Goal: Obtain resource: Download file/media

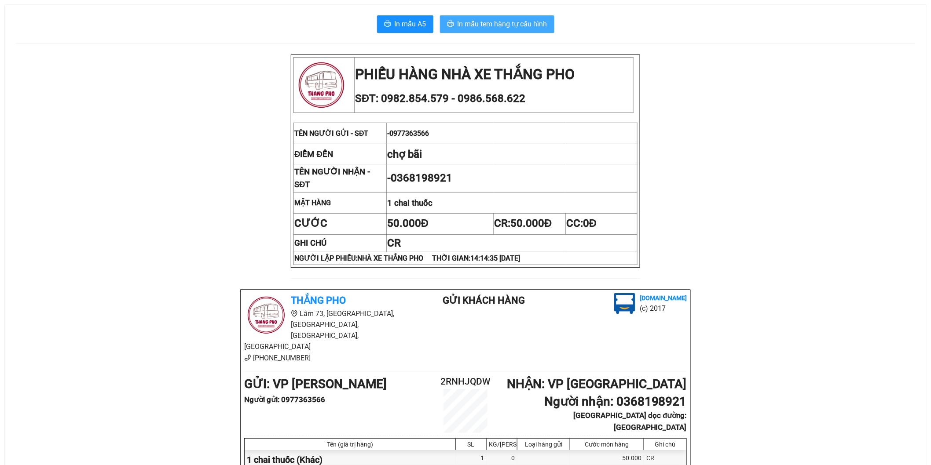
click at [493, 20] on span "In mẫu tem hàng tự cấu hình" at bounding box center [502, 23] width 90 height 11
click at [500, 33] on div "In mẫu A5 In mẫu tem hàng tự cấu hình PHIẾU HÀNG NHÀ XE THẮNG PHO SĐT: 0982.854…" at bounding box center [465, 305] width 921 height 600
click at [502, 22] on span "In mẫu tem hàng tự cấu hình" at bounding box center [502, 23] width 90 height 11
click at [512, 24] on span "In mẫu tem hàng tự cấu hình" at bounding box center [502, 23] width 90 height 11
